Goal: Information Seeking & Learning: Understand process/instructions

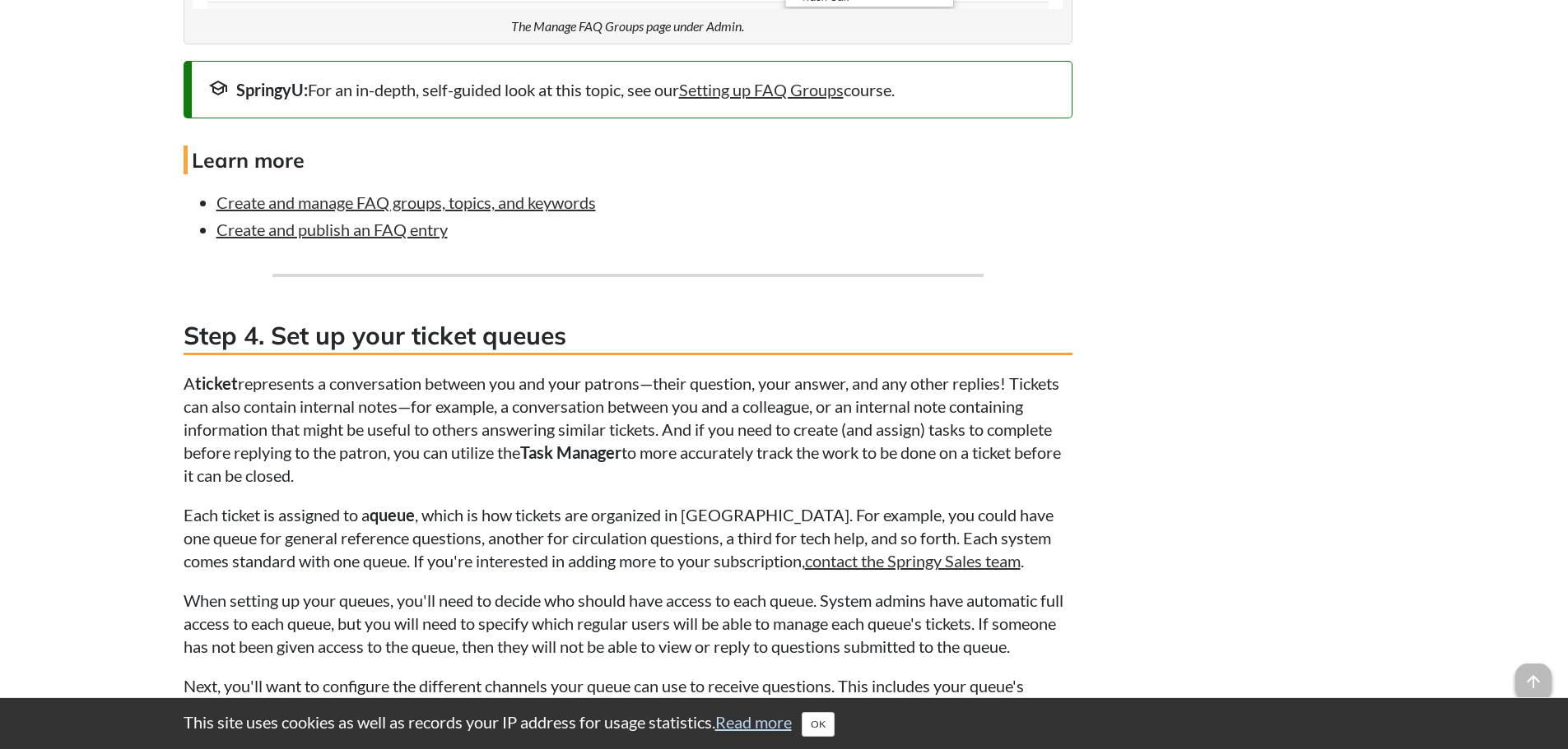
scroll to position [3455, 0]
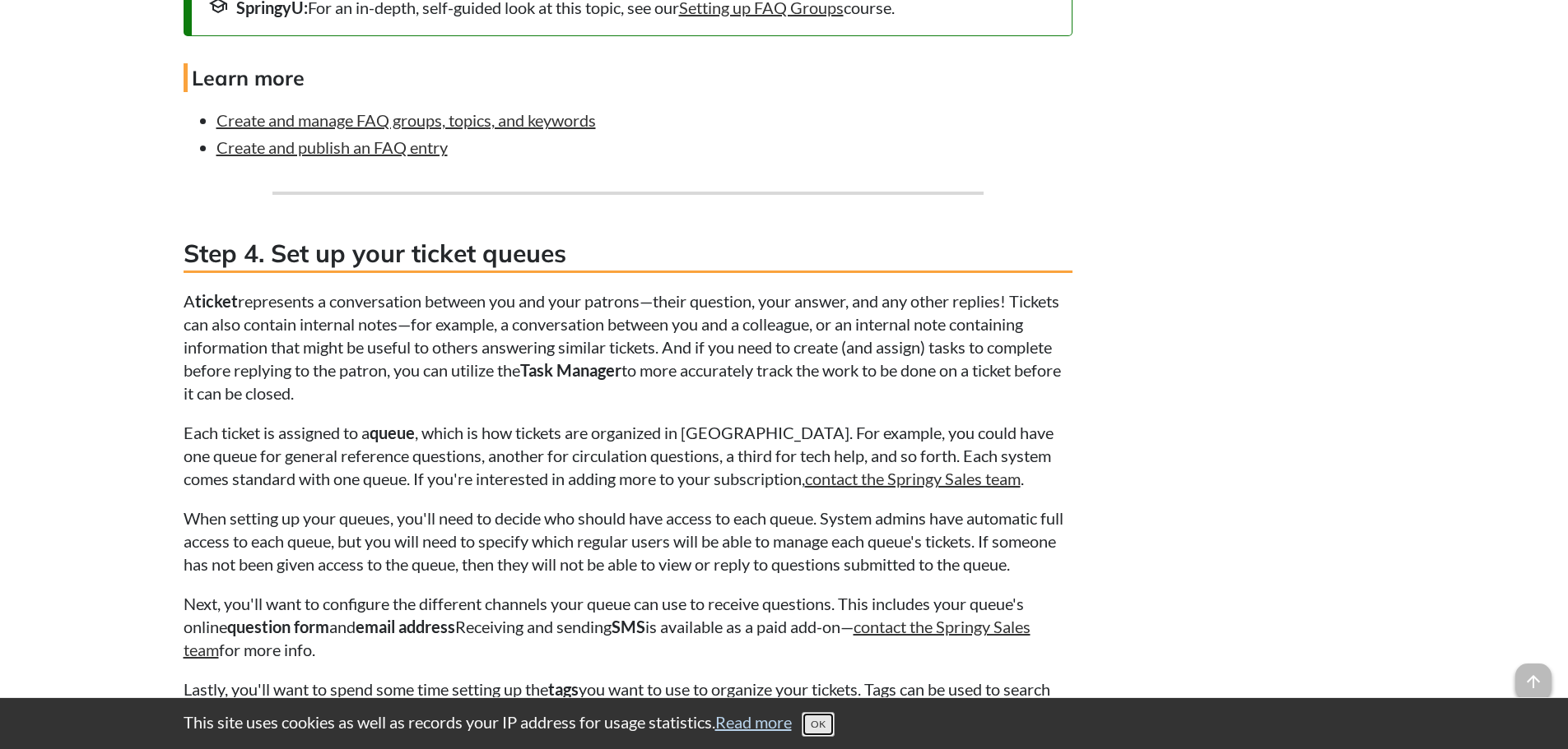
click at [829, 718] on button "OK" at bounding box center [818, 724] width 33 height 24
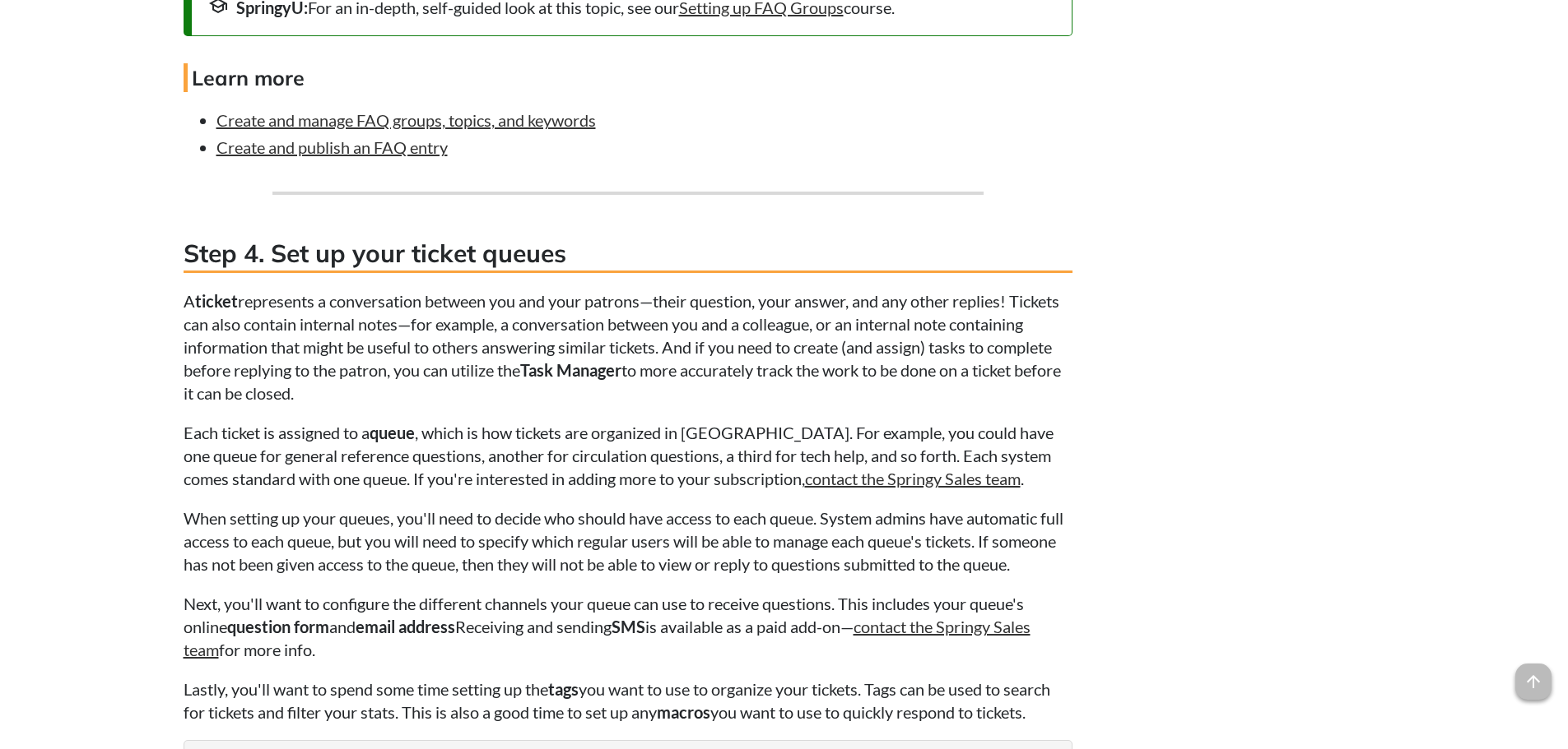
click at [765, 662] on p "Next, you'll want to configure the different channels your queue can use to rec…" at bounding box center [628, 627] width 889 height 69
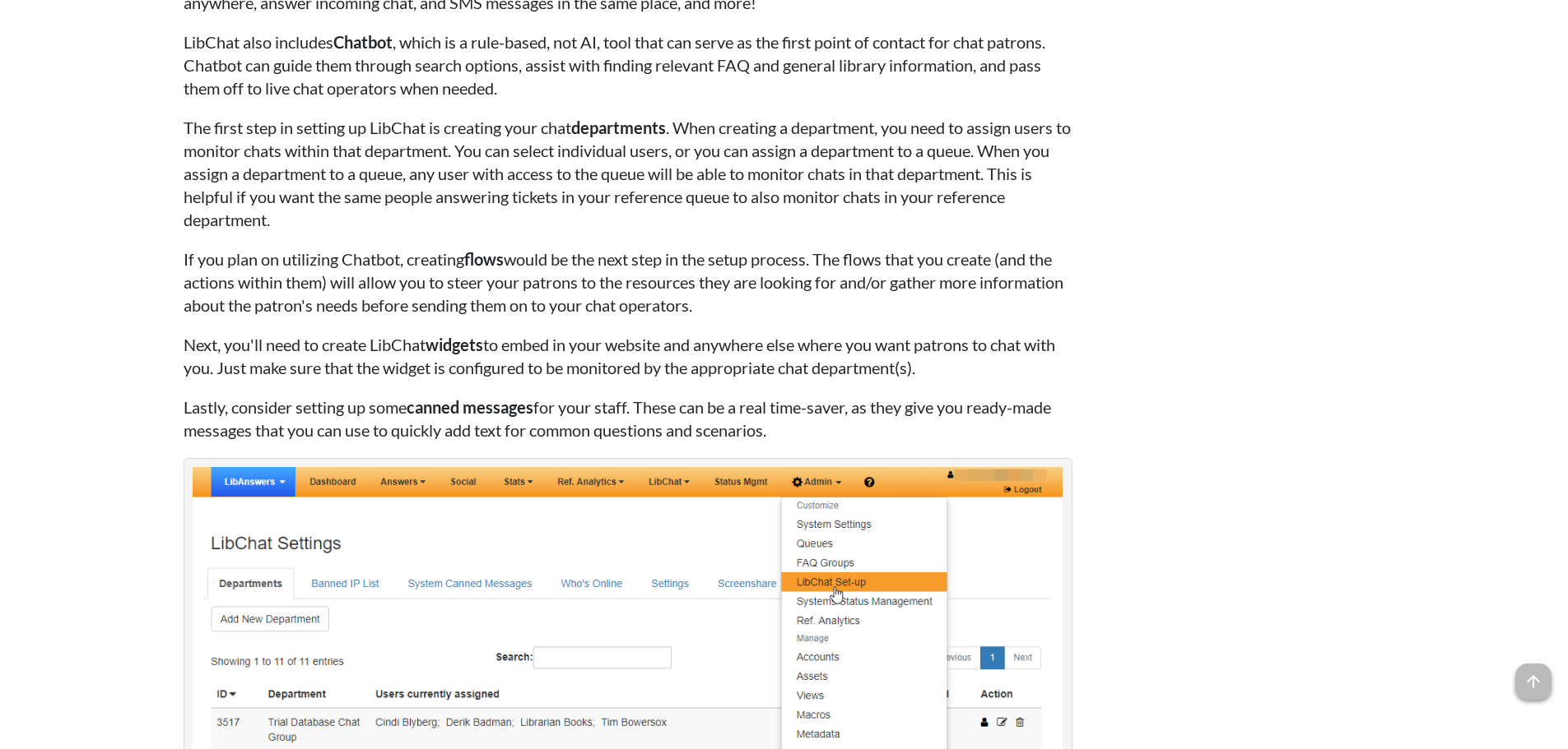
scroll to position [5429, 0]
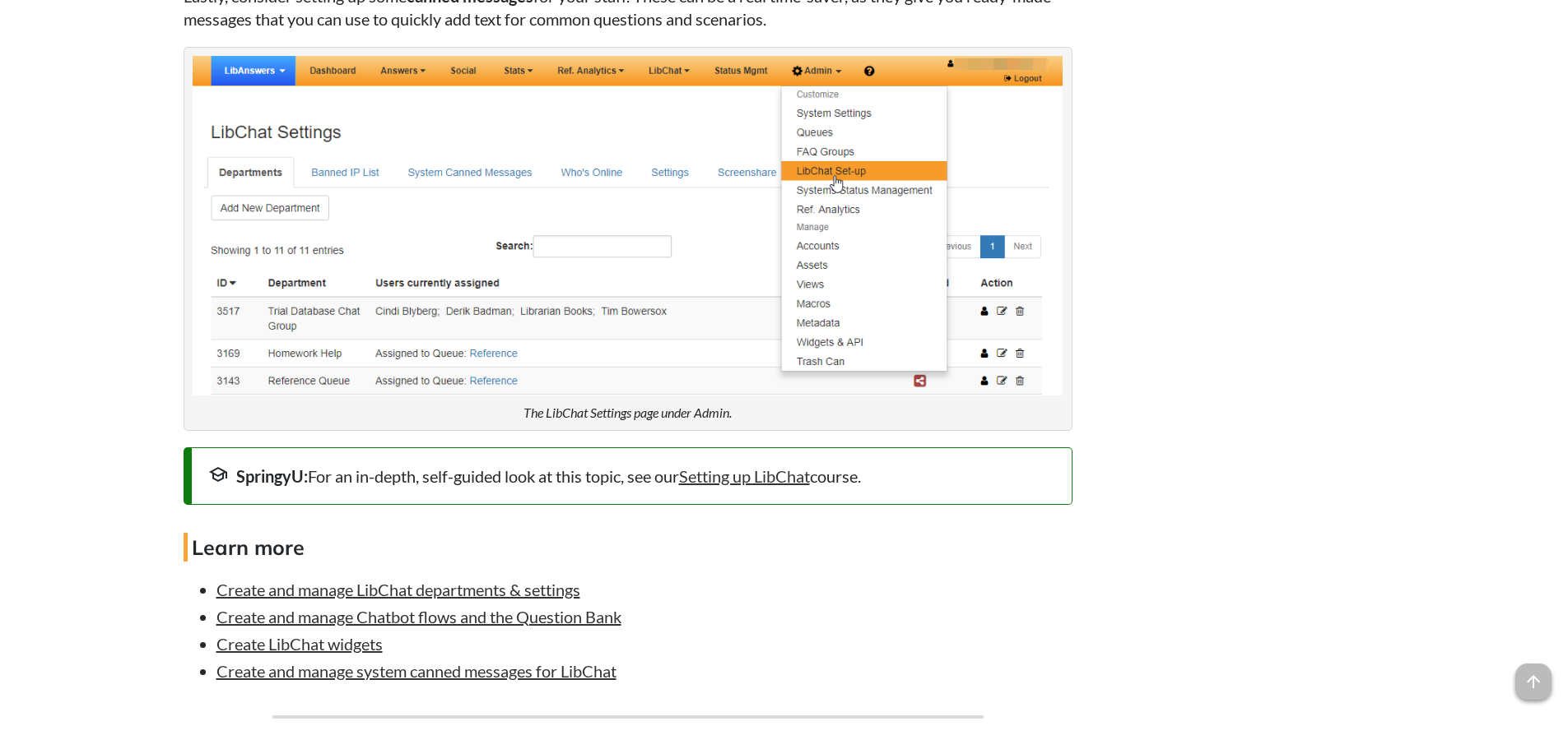
drag, startPoint x: 962, startPoint y: 585, endPoint x: 969, endPoint y: 602, distance: 18.4
click at [969, 562] on h4 "Learn more" at bounding box center [628, 548] width 889 height 29
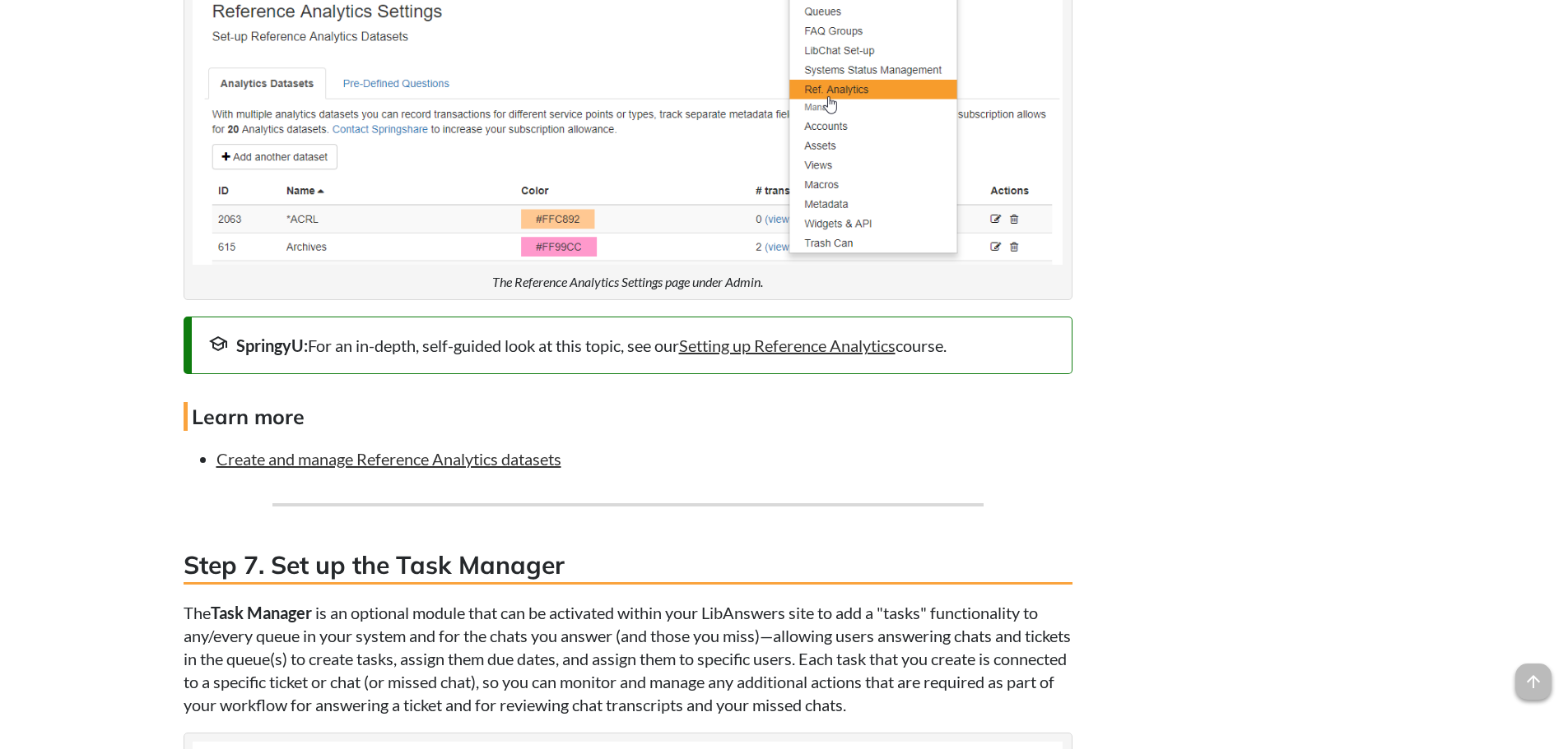
scroll to position [6664, 0]
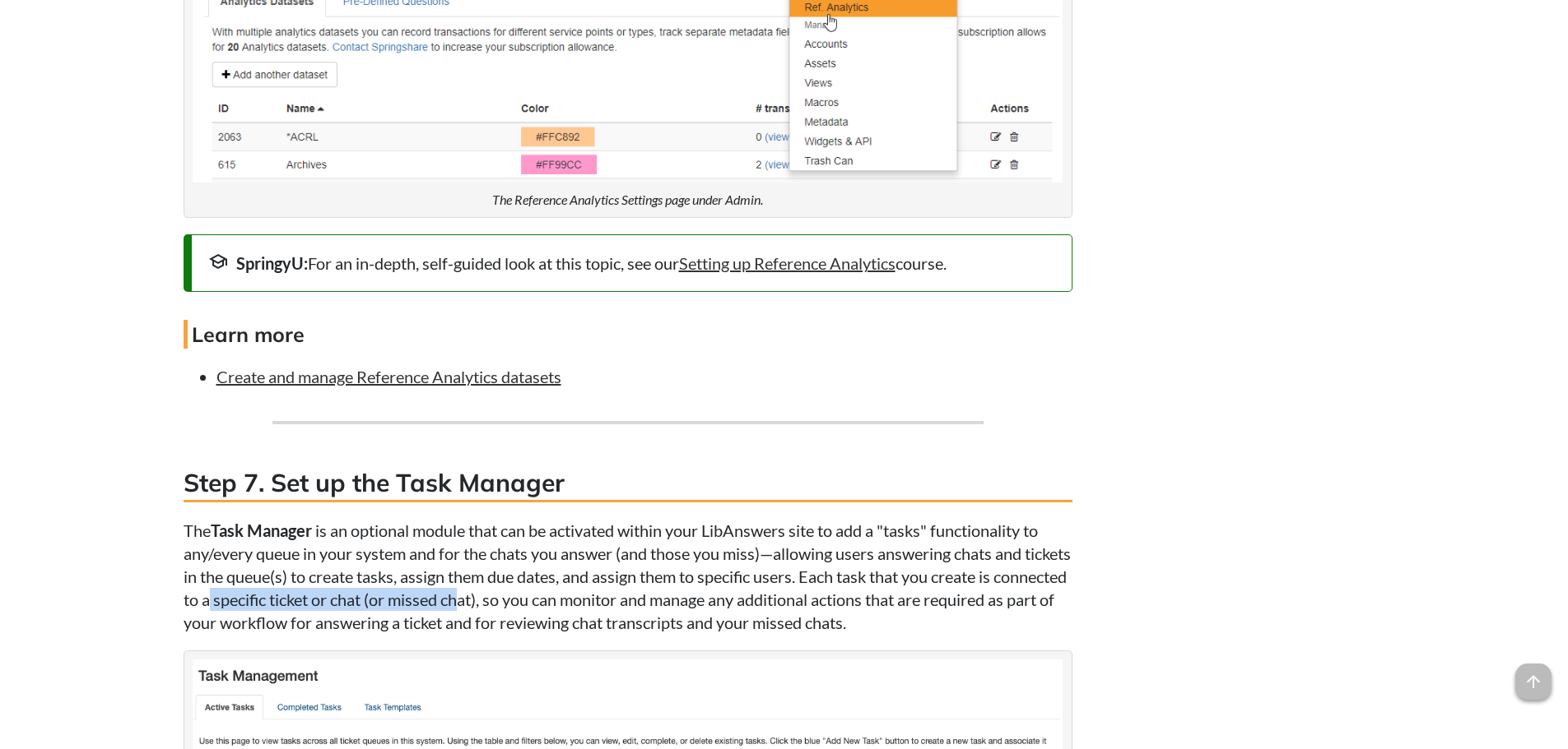
drag, startPoint x: 285, startPoint y: 646, endPoint x: 540, endPoint y: 652, distance: 255.1
click at [540, 634] on p "The Task Manager is an optional module that can be activated within your LibAns…" at bounding box center [628, 576] width 889 height 115
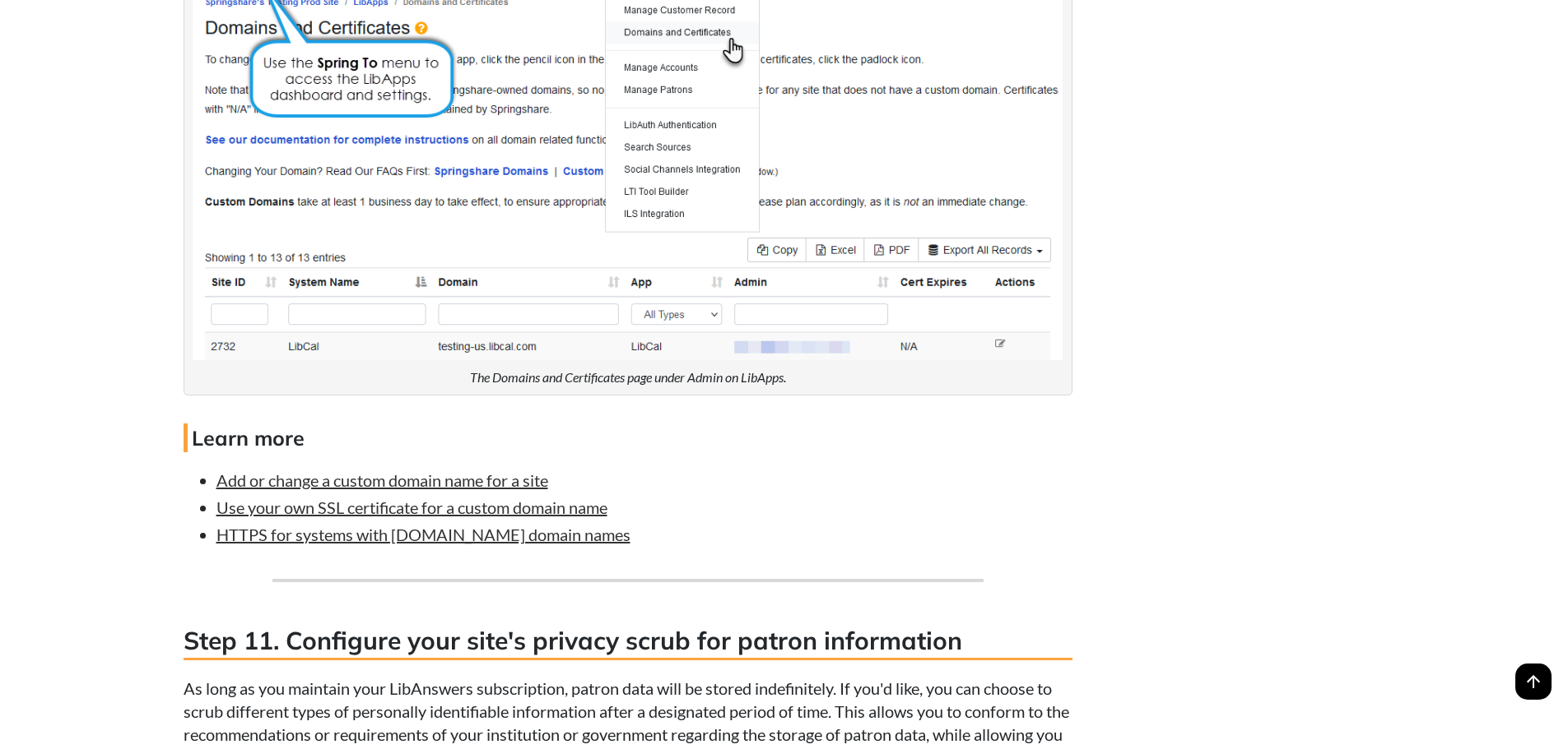
scroll to position [10244, 0]
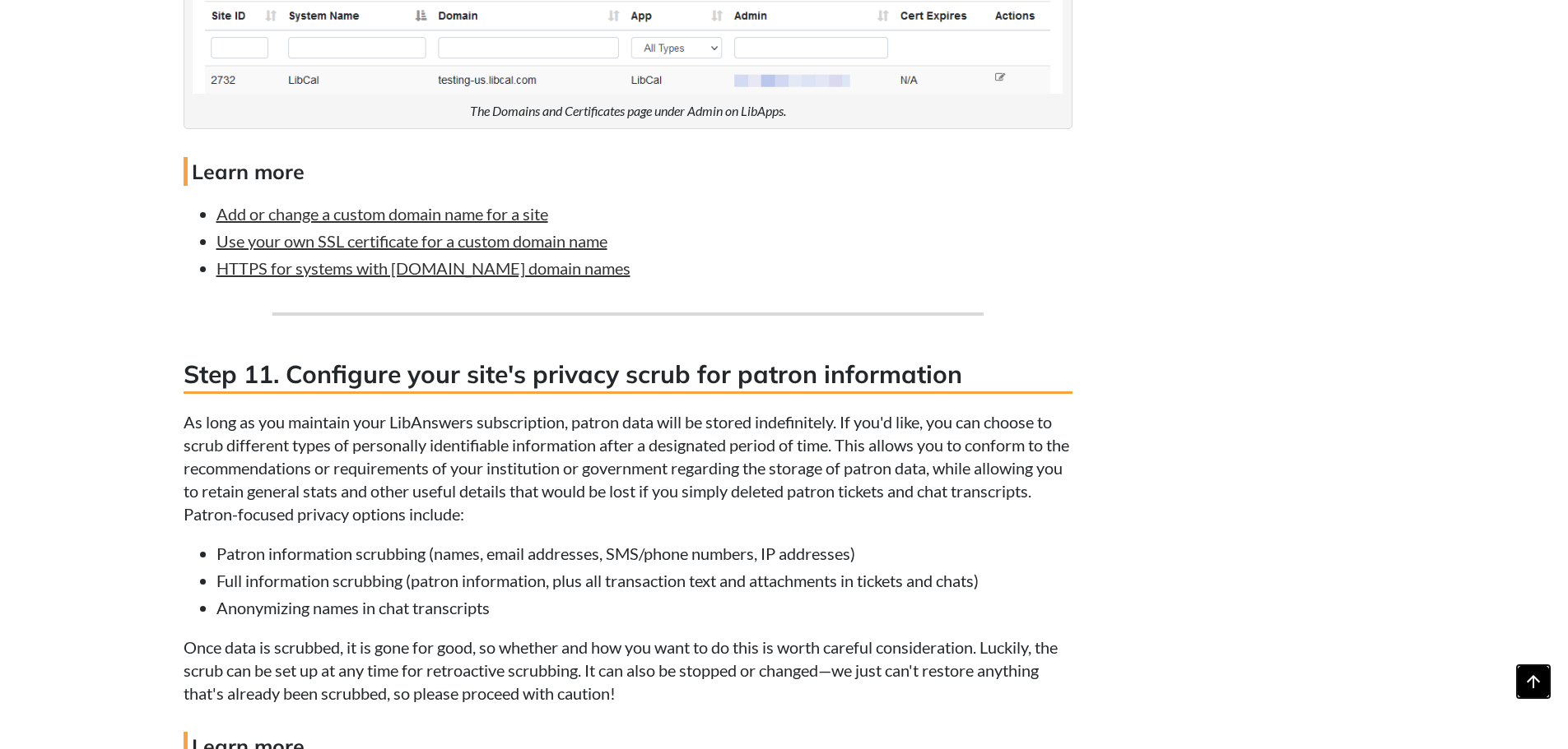
click at [1534, 686] on span "arrow_upward" at bounding box center [1533, 682] width 36 height 36
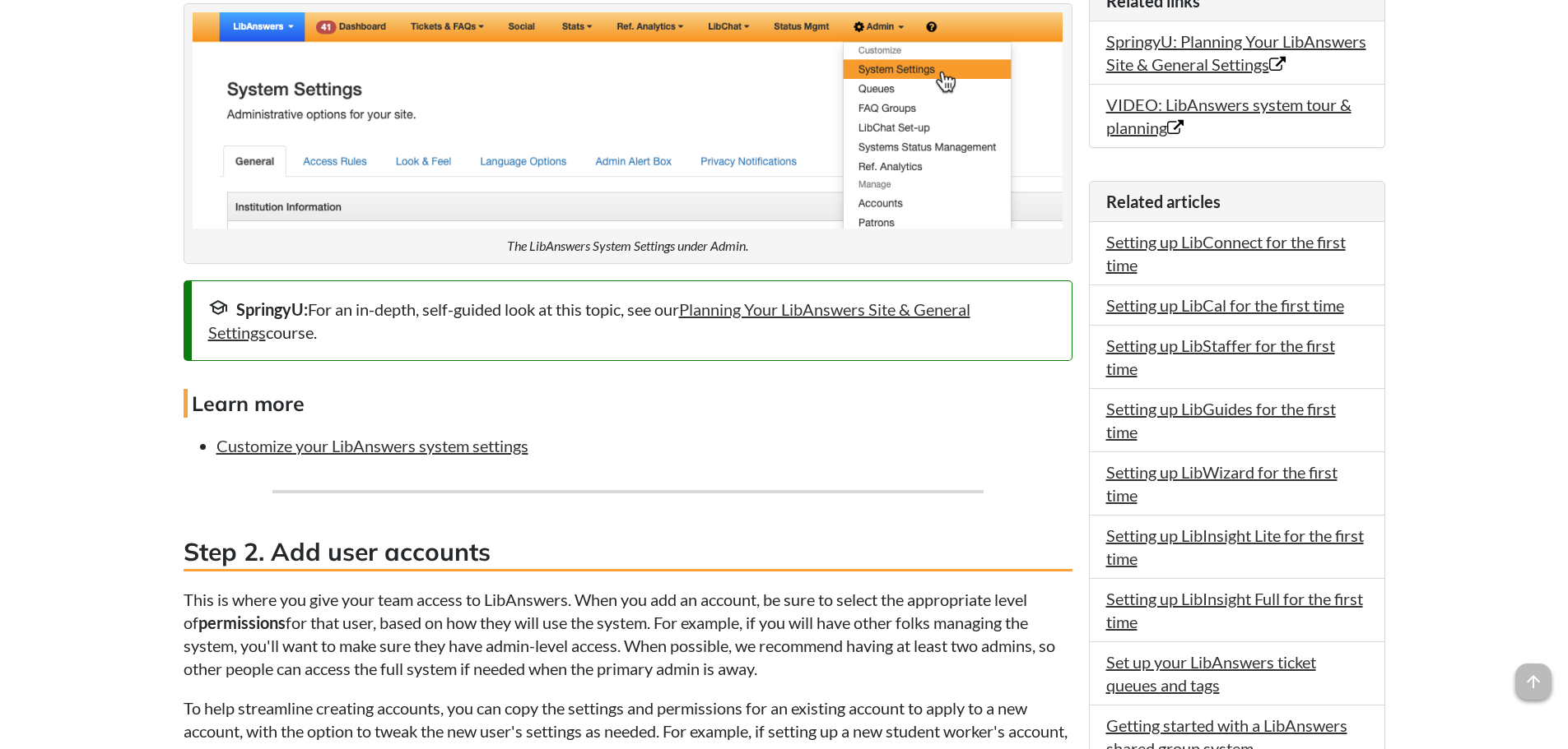
scroll to position [1234, 0]
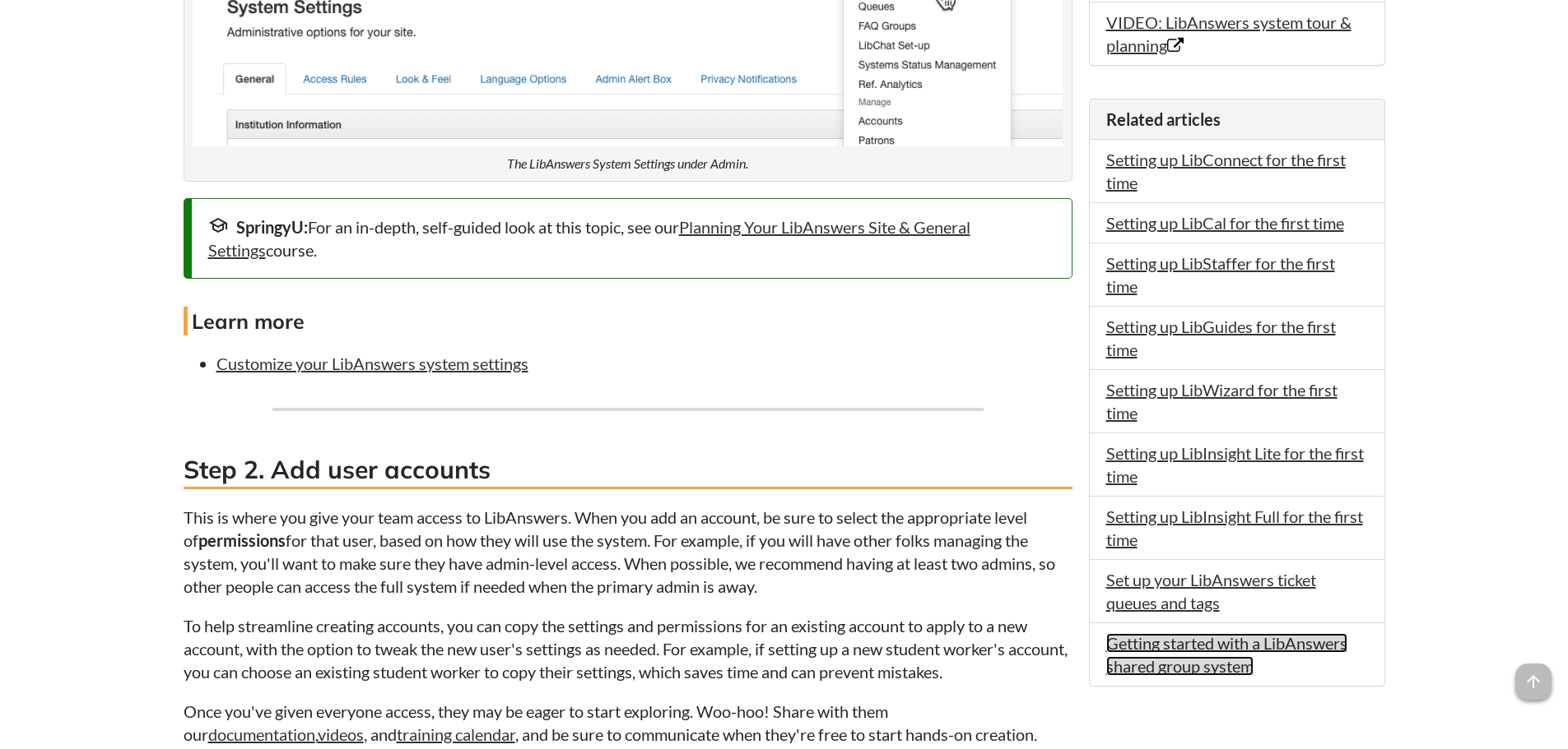
click at [1135, 670] on link "Getting started with a LibAnswers shared group system" at bounding box center [1227, 655] width 241 height 43
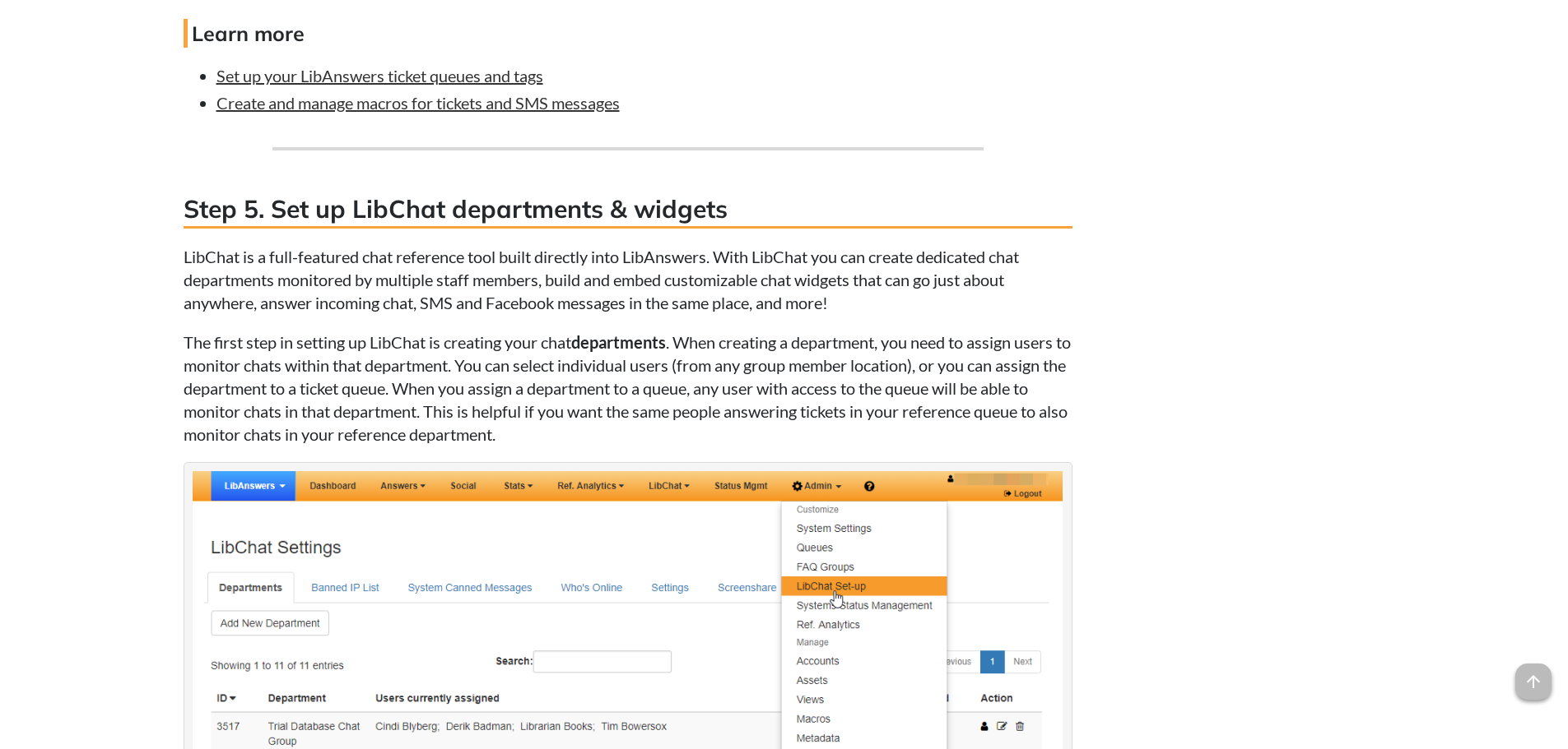
scroll to position [7075, 0]
